Goal: Find specific page/section: Find specific page/section

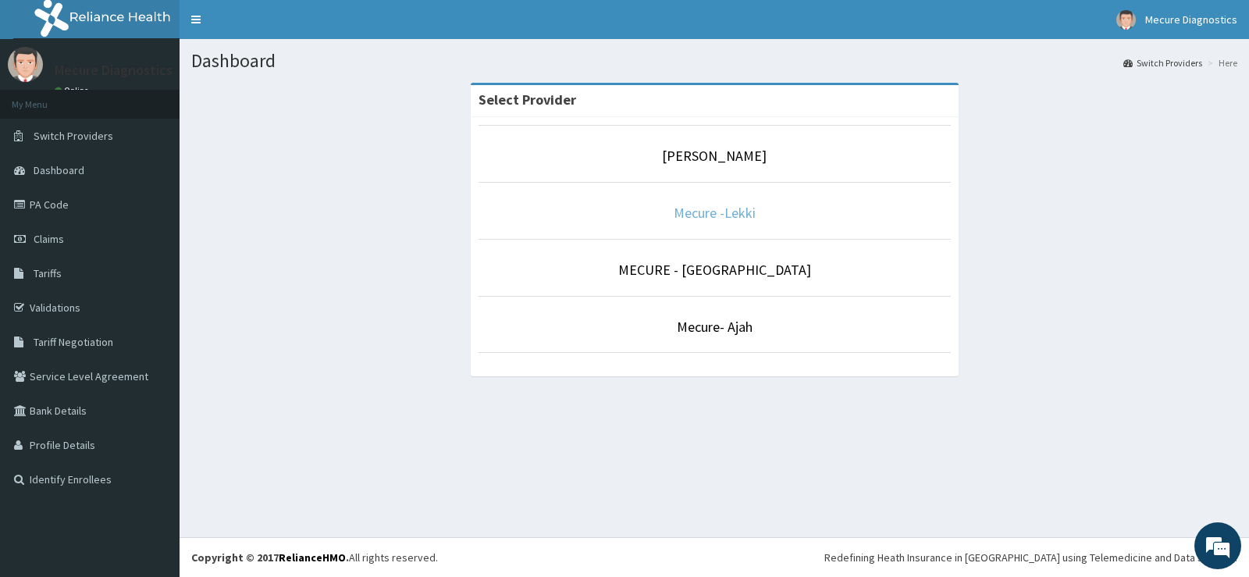
click at [727, 219] on link "Mecure -Lekki" at bounding box center [715, 213] width 82 height 18
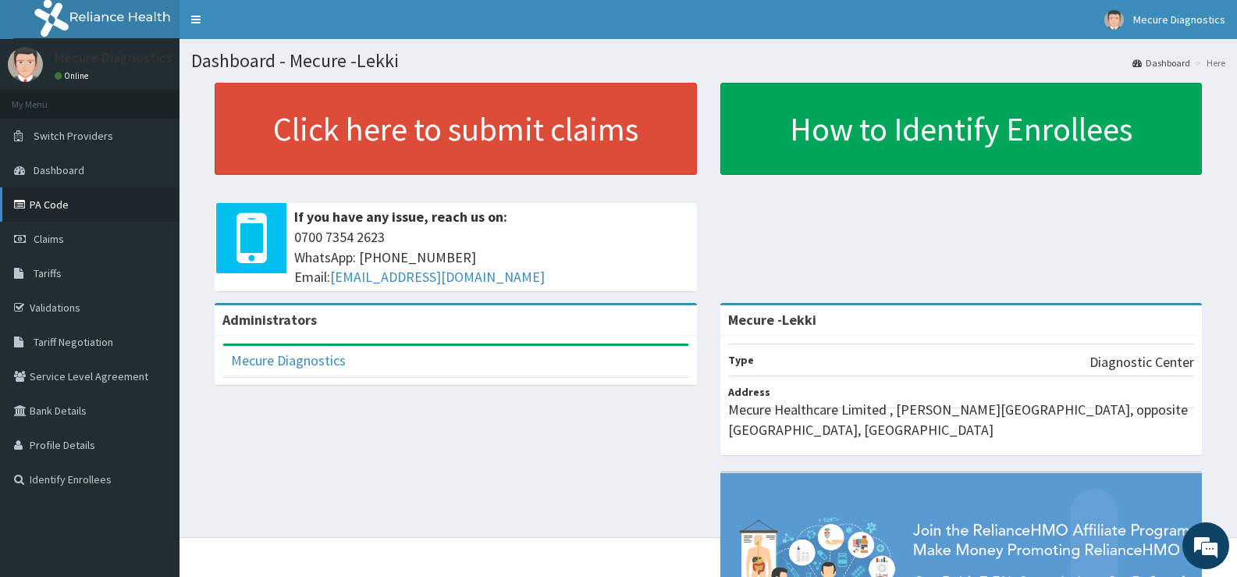
click at [66, 204] on link "PA Code" at bounding box center [90, 204] width 180 height 34
